Goal: Transaction & Acquisition: Purchase product/service

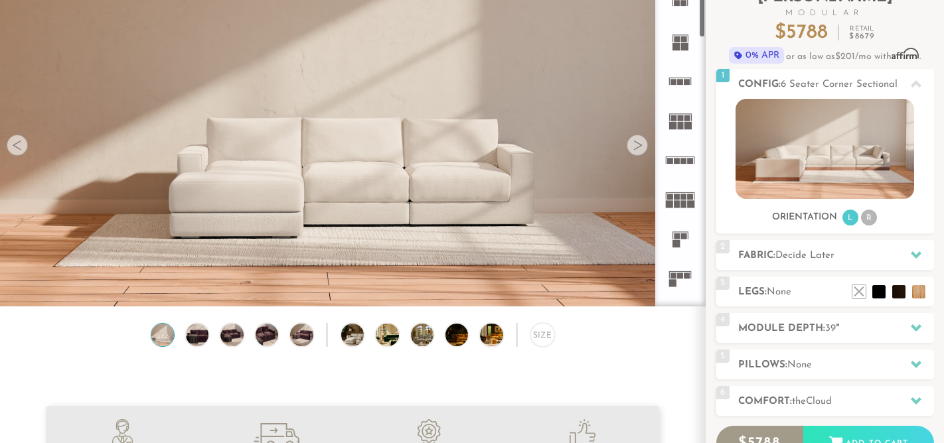
click at [636, 147] on div at bounding box center [637, 145] width 21 height 21
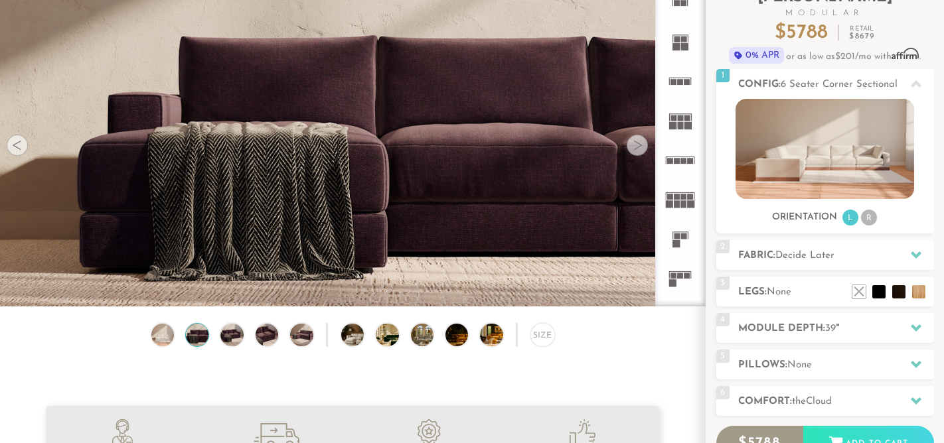
click at [636, 147] on div at bounding box center [637, 145] width 21 height 21
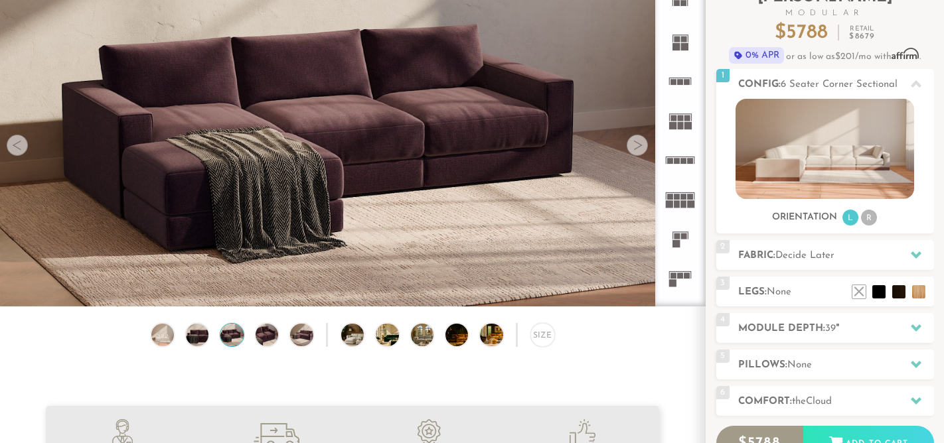
click at [636, 147] on div at bounding box center [637, 145] width 21 height 21
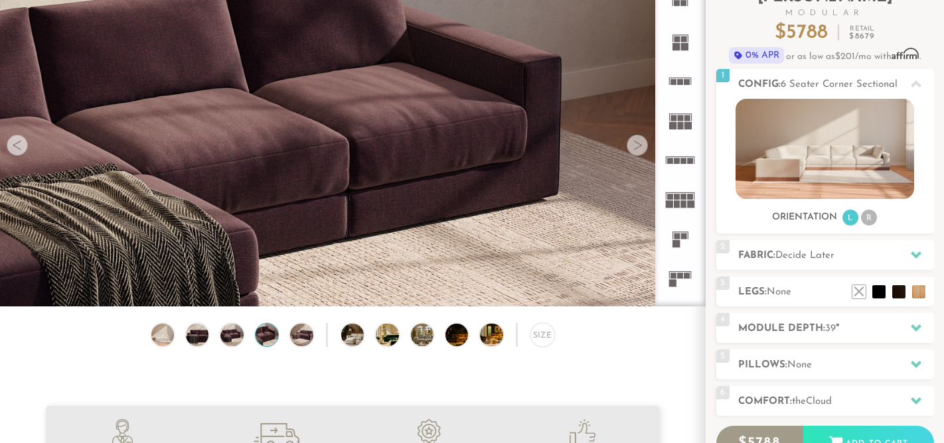
click at [636, 147] on div at bounding box center [637, 145] width 21 height 21
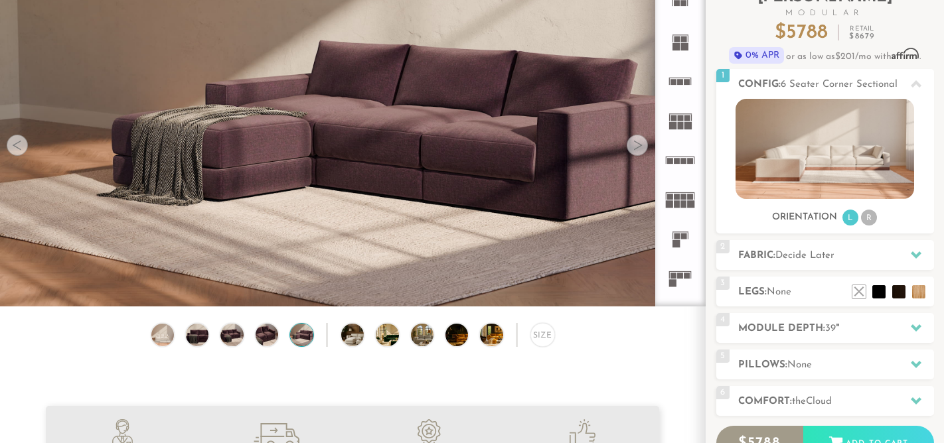
click at [636, 147] on div at bounding box center [637, 145] width 21 height 21
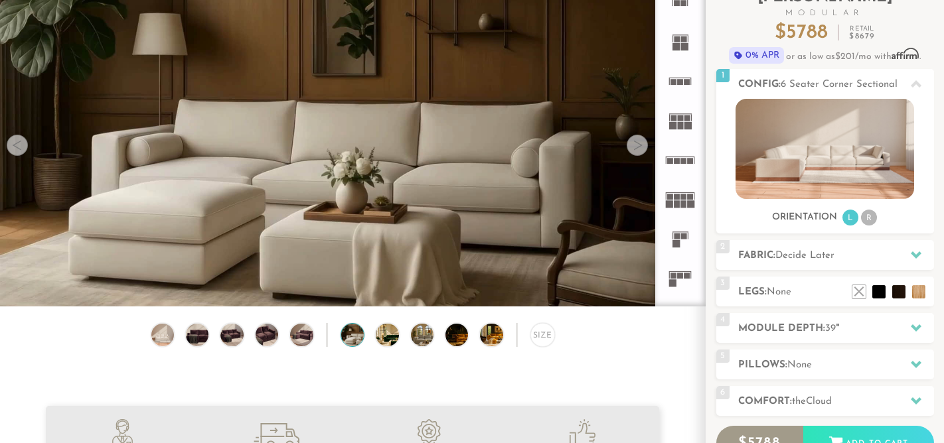
click at [636, 147] on div at bounding box center [637, 145] width 21 height 21
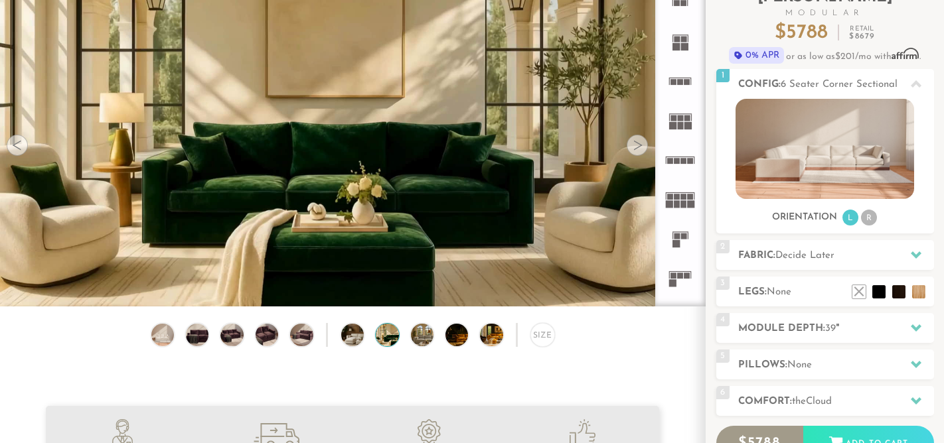
click at [636, 147] on div at bounding box center [637, 145] width 21 height 21
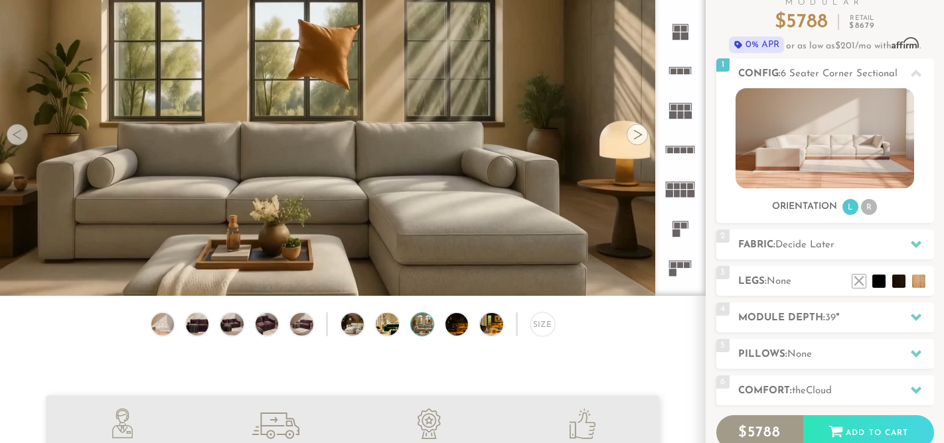
scroll to position [110, 0]
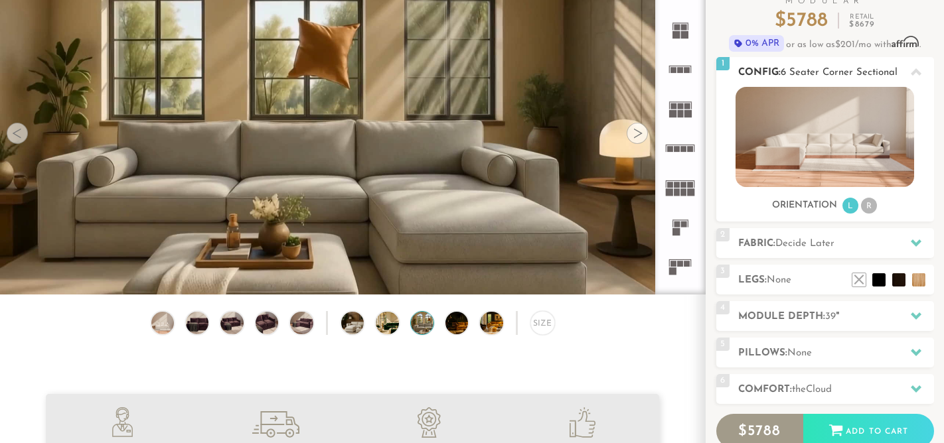
click at [866, 206] on li "R" at bounding box center [869, 206] width 16 height 16
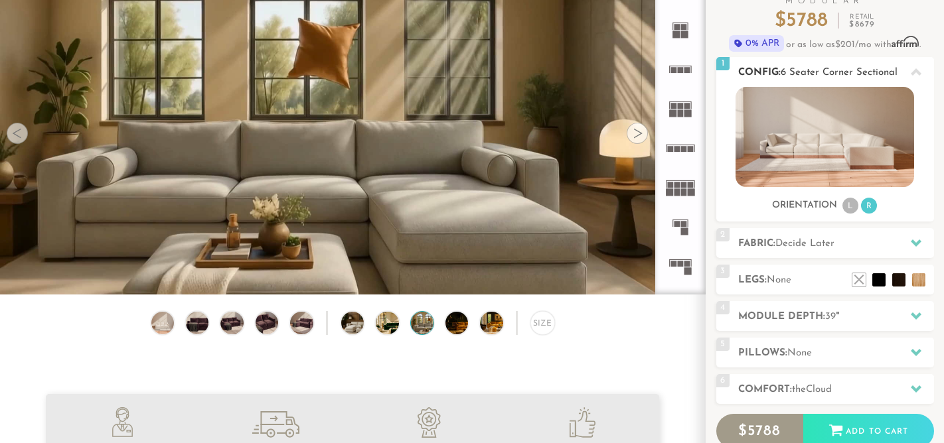
click at [848, 206] on li "L" at bounding box center [850, 206] width 16 height 16
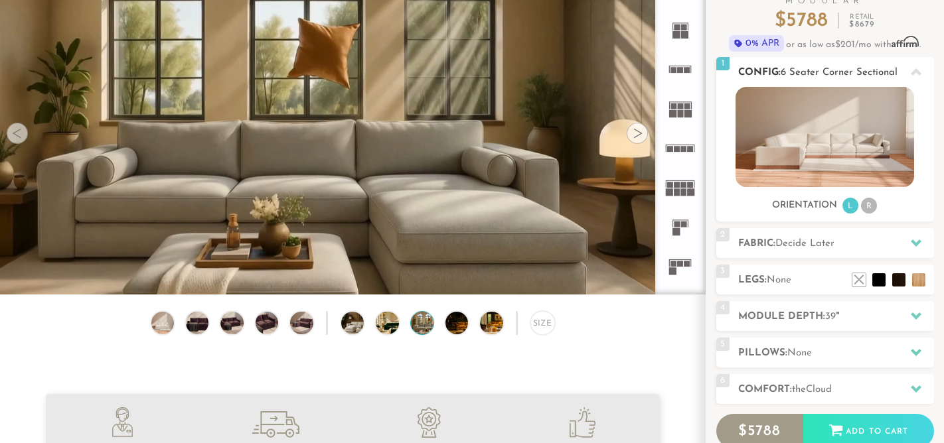
click at [830, 155] on img at bounding box center [824, 137] width 179 height 100
click at [846, 246] on h2 "Fabric: Decide Later" at bounding box center [836, 243] width 196 height 15
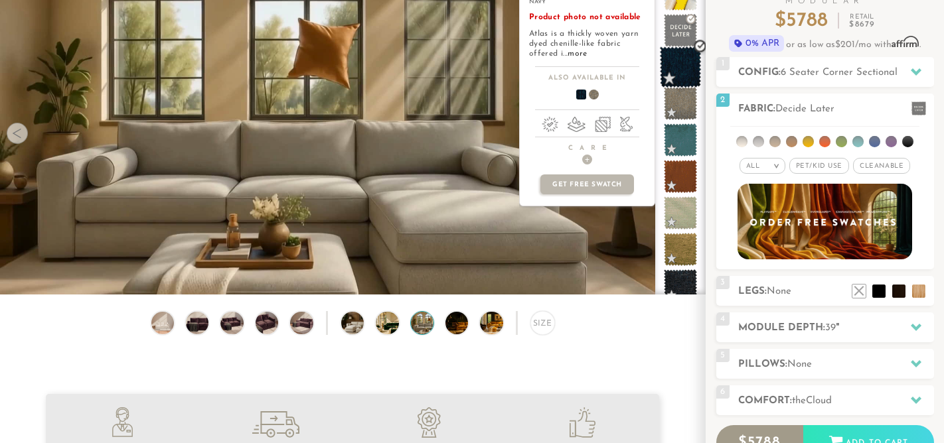
click at [684, 68] on span at bounding box center [681, 67] width 42 height 42
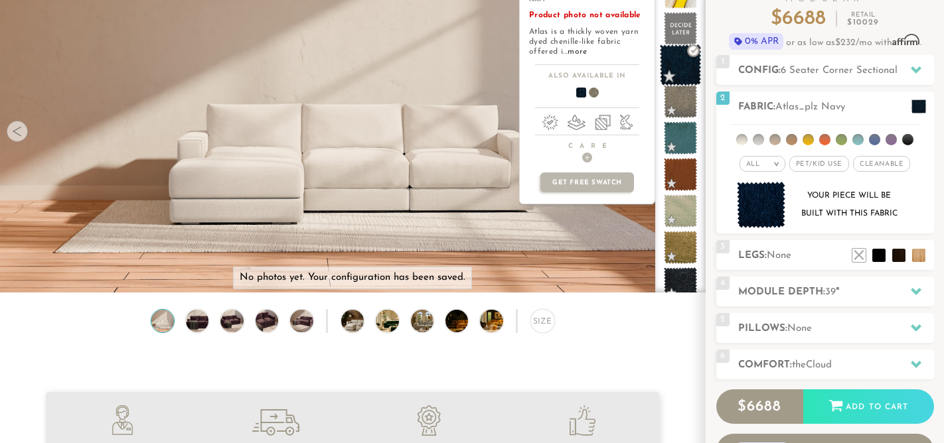
scroll to position [114, 0]
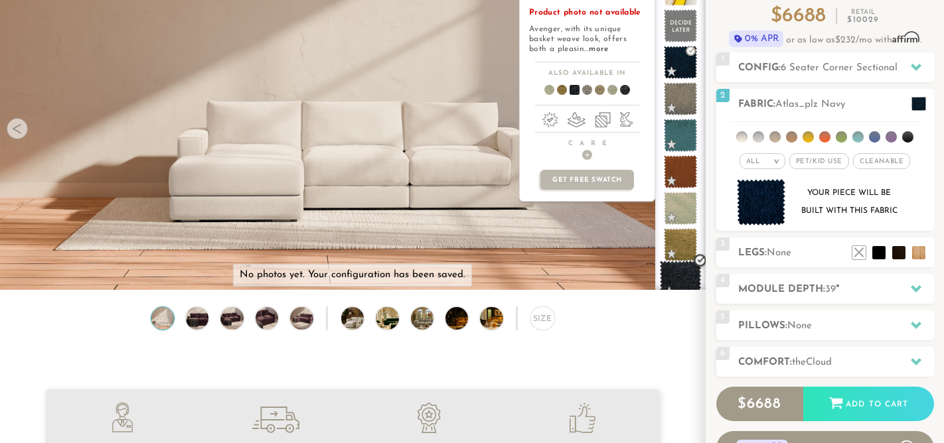
click at [677, 273] on span at bounding box center [681, 282] width 42 height 42
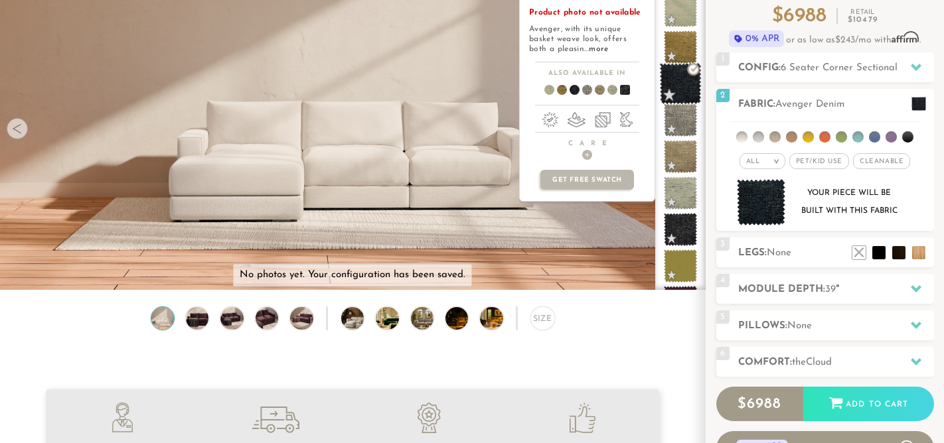
scroll to position [201, 0]
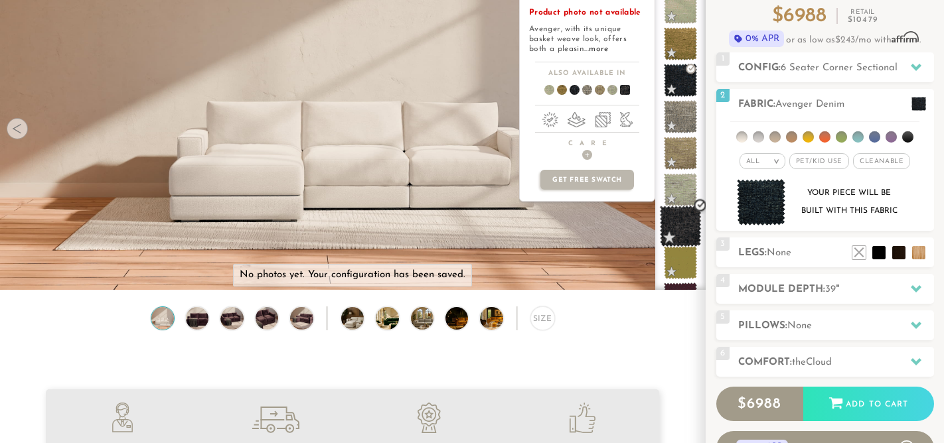
click at [682, 222] on span at bounding box center [681, 227] width 42 height 42
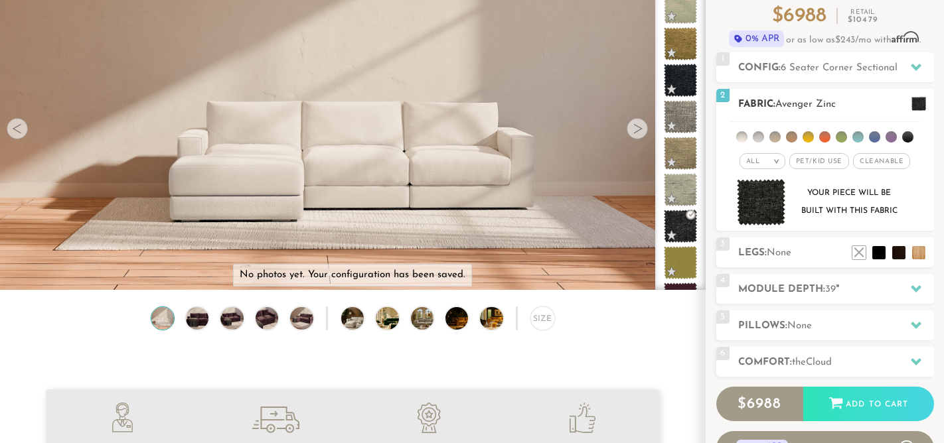
click at [769, 206] on img at bounding box center [761, 202] width 49 height 47
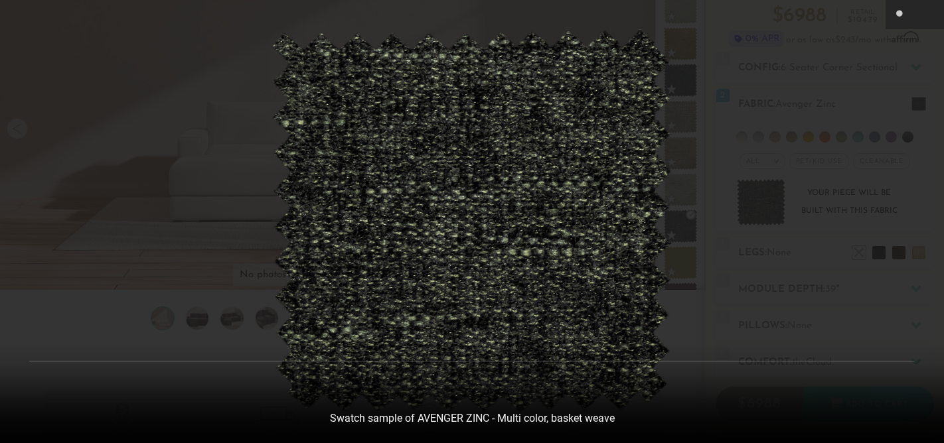
click at [821, 88] on div at bounding box center [472, 221] width 944 height 443
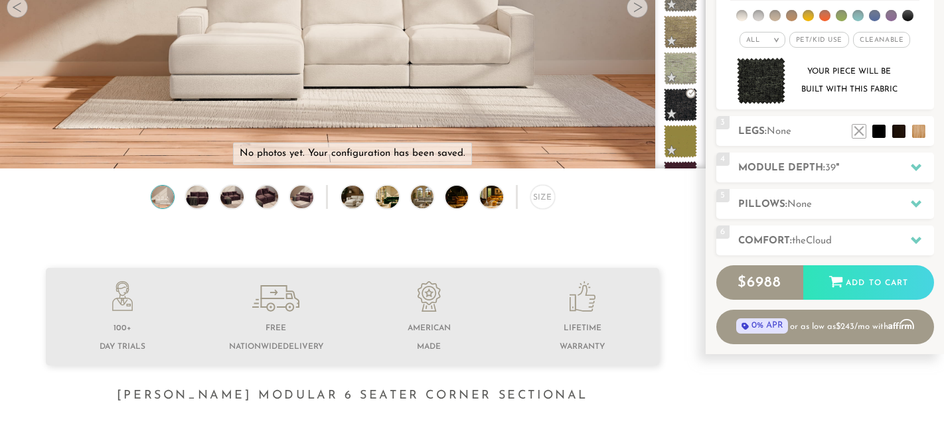
scroll to position [240, 0]
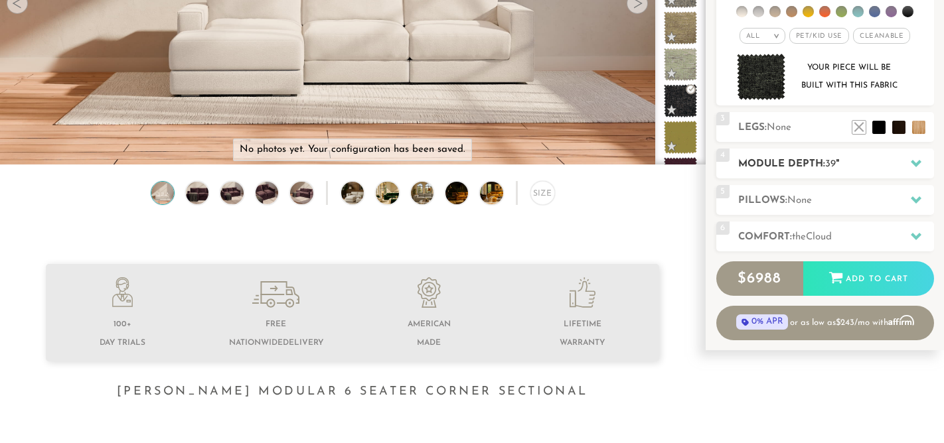
click at [836, 172] on div "4 Module Depth: 39 "" at bounding box center [825, 164] width 218 height 30
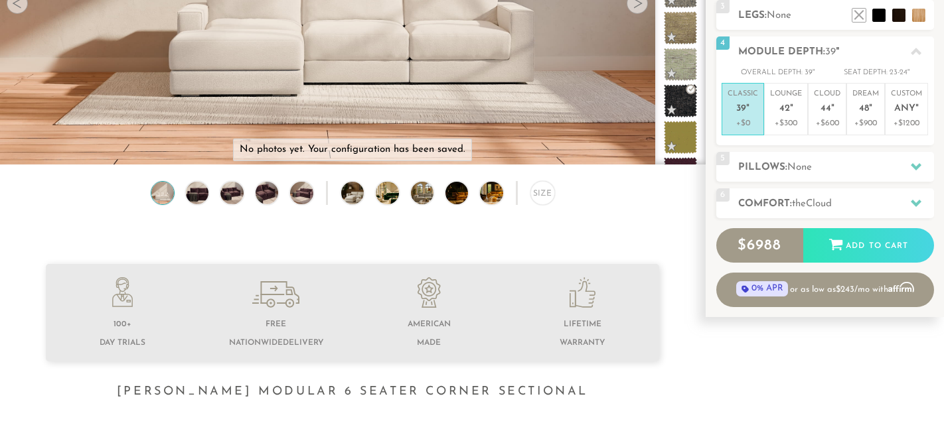
click at [771, 173] on h2 "Pillows: None" at bounding box center [836, 167] width 196 height 15
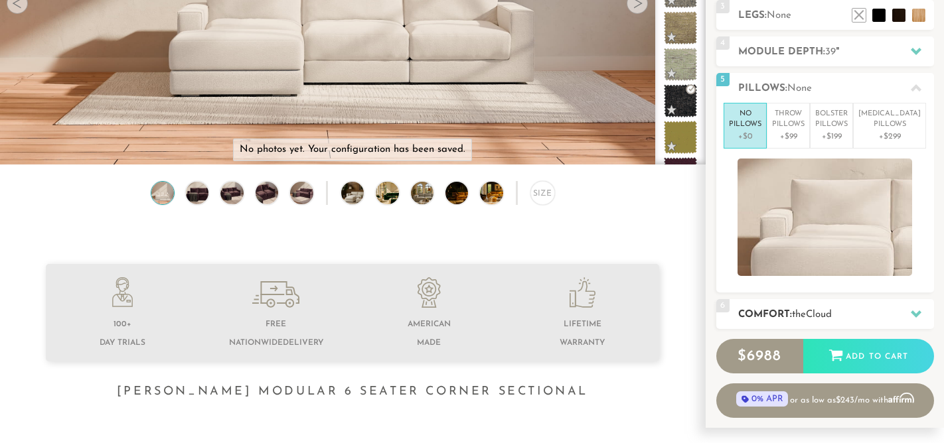
click at [755, 301] on div "6 Comfort: the Cloud soft" at bounding box center [825, 314] width 218 height 30
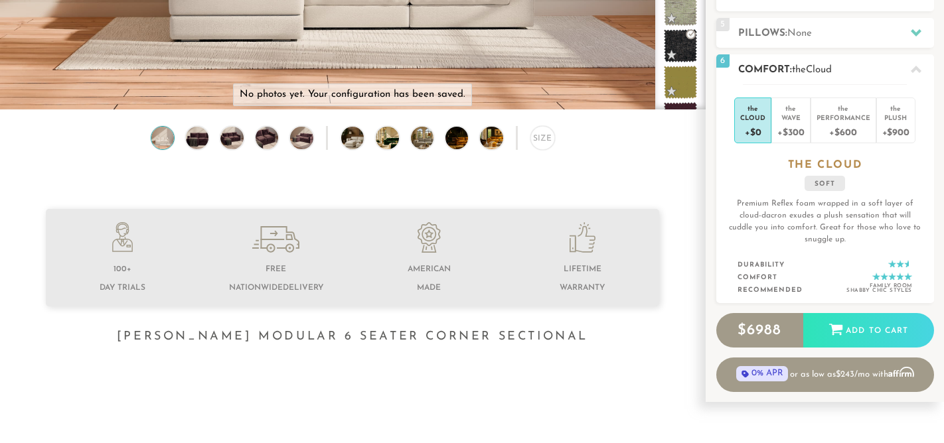
scroll to position [296, 0]
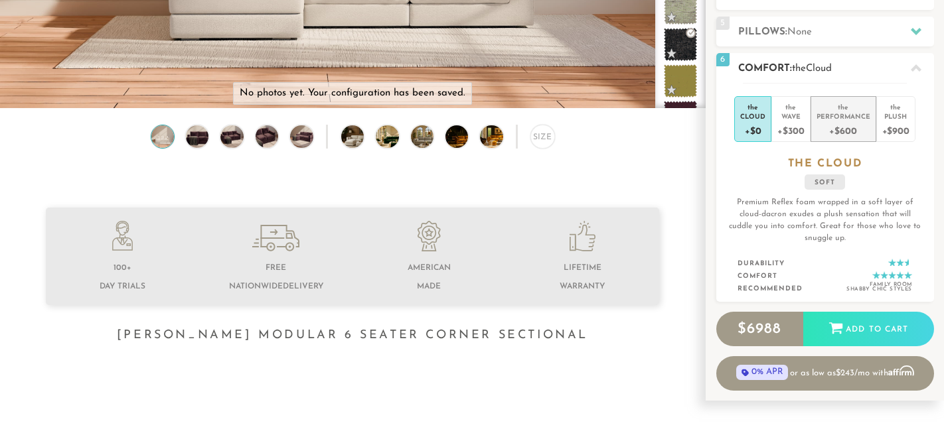
click at [856, 129] on div "+$600" at bounding box center [843, 130] width 54 height 19
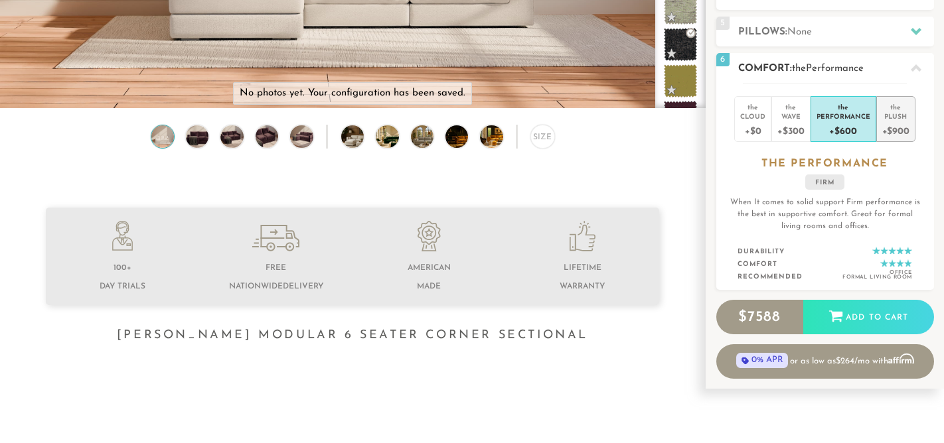
click at [893, 119] on div "Plush" at bounding box center [895, 116] width 27 height 9
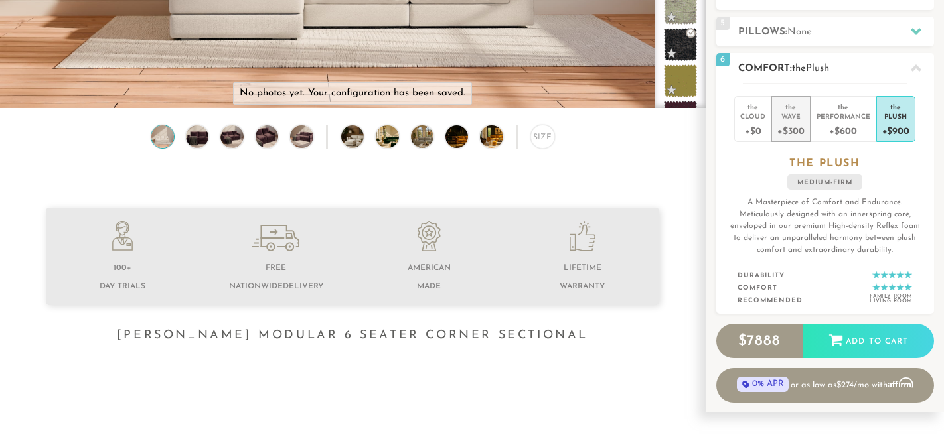
click at [789, 117] on div "Wave" at bounding box center [790, 116] width 27 height 9
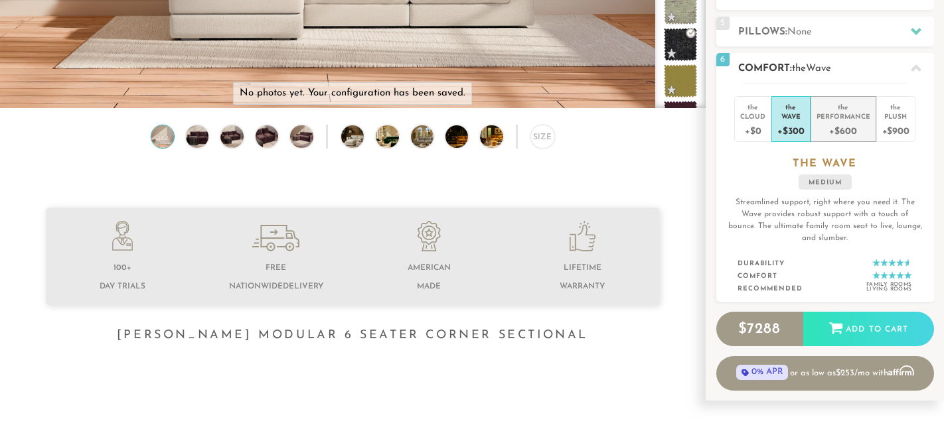
click at [831, 125] on div "+$600" at bounding box center [843, 130] width 54 height 19
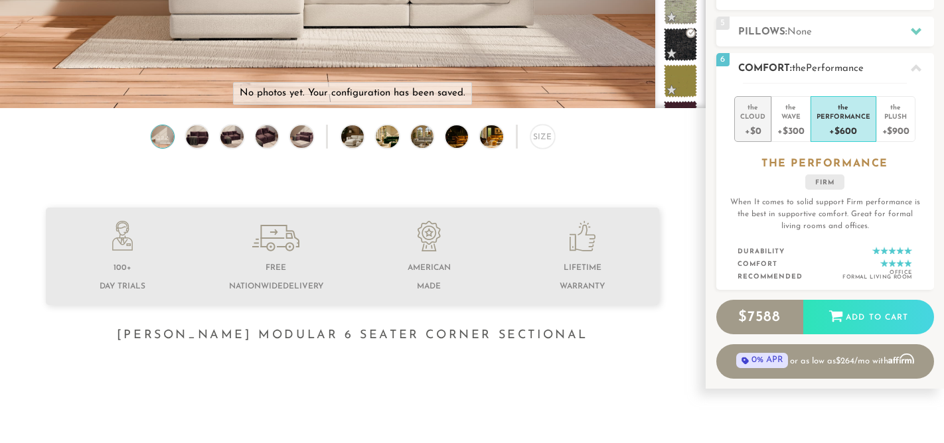
click at [756, 119] on div "Cloud" at bounding box center [752, 116] width 25 height 9
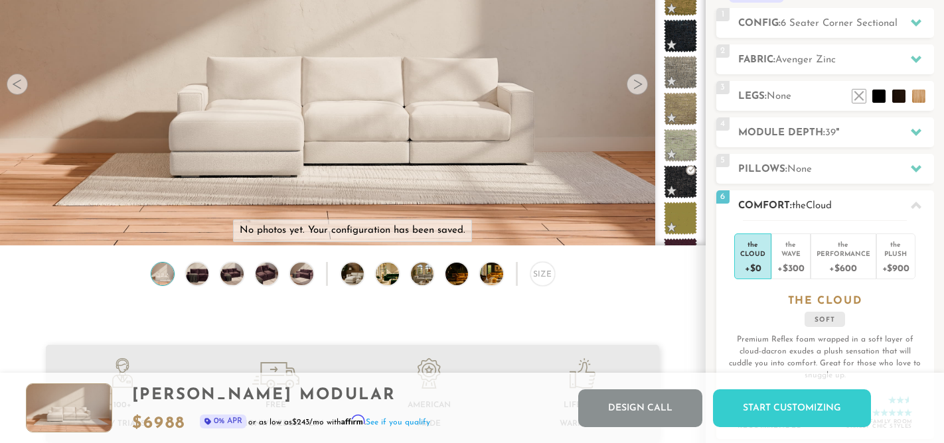
scroll to position [157, 0]
